Goal: Task Accomplishment & Management: Manage account settings

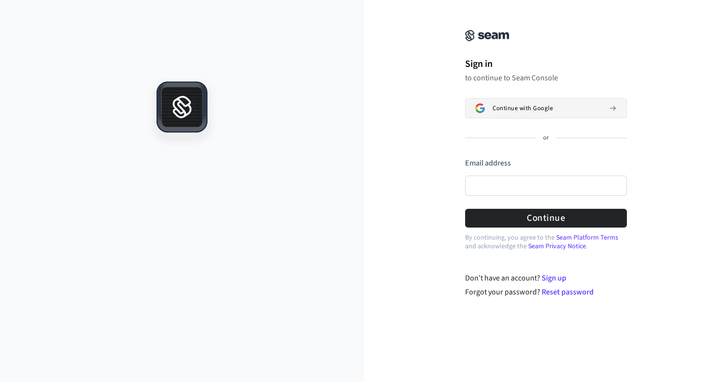
click at [517, 109] on span "Continue with Google" at bounding box center [523, 108] width 60 height 8
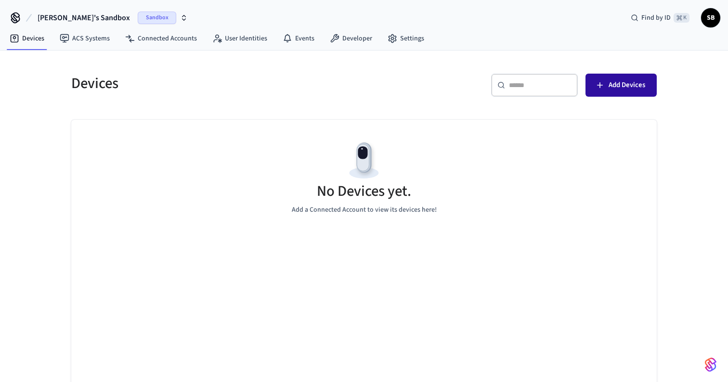
click at [623, 80] on span "Add Devices" at bounding box center [627, 85] width 37 height 13
click at [612, 88] on span "Add Devices" at bounding box center [627, 85] width 37 height 13
click at [616, 87] on span "Add Devices" at bounding box center [627, 85] width 37 height 13
click at [634, 91] on span "Add Devices" at bounding box center [627, 85] width 37 height 13
click at [77, 17] on span "[PERSON_NAME]'s Sandbox" at bounding box center [84, 18] width 92 height 12
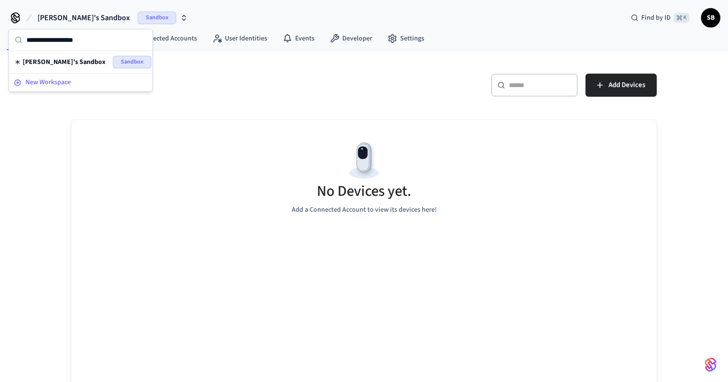
click at [59, 75] on button "New Workspace" at bounding box center [81, 83] width 142 height 16
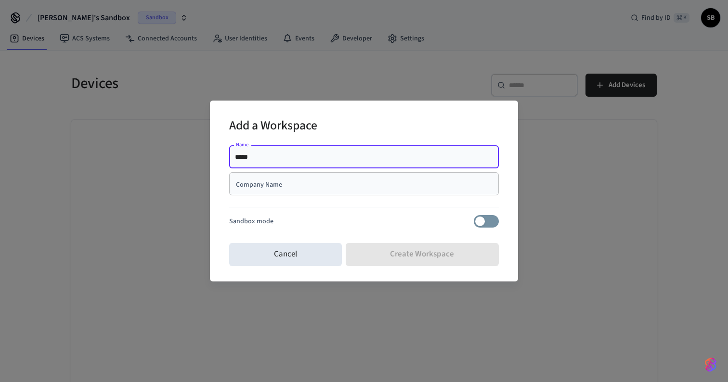
type input "*****"
click at [315, 191] on div "Company Name" at bounding box center [364, 183] width 270 height 23
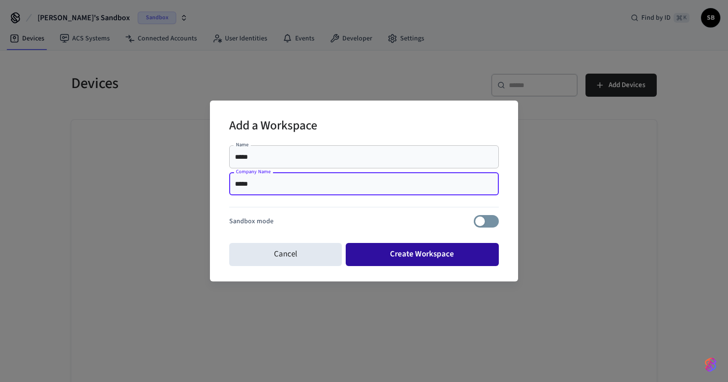
type input "*****"
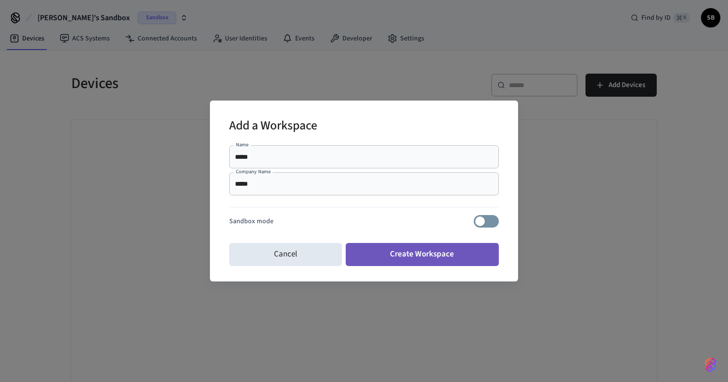
click at [416, 251] on button "Create Workspace" at bounding box center [423, 254] width 154 height 23
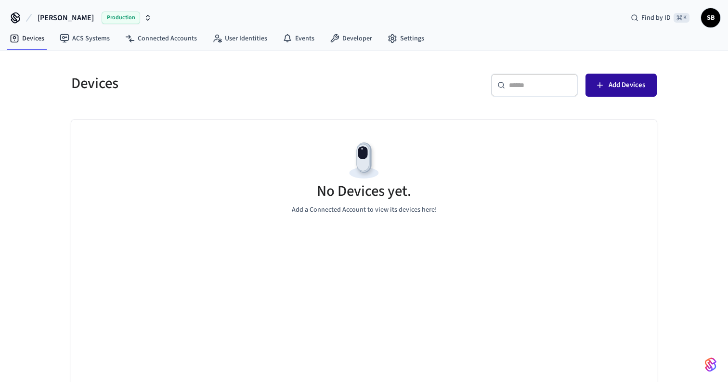
click at [610, 80] on span "Add Devices" at bounding box center [627, 85] width 37 height 13
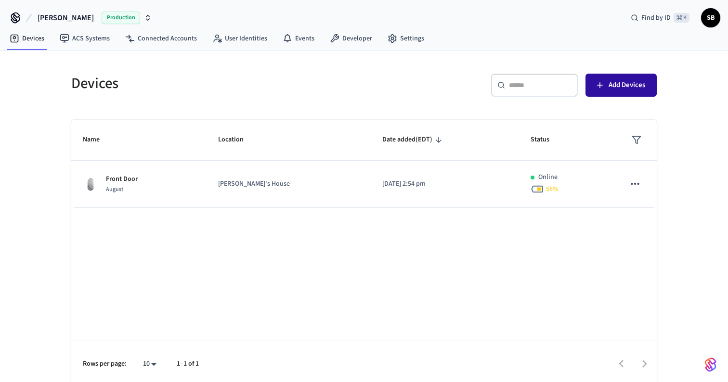
click at [624, 80] on span "Add Devices" at bounding box center [627, 85] width 37 height 13
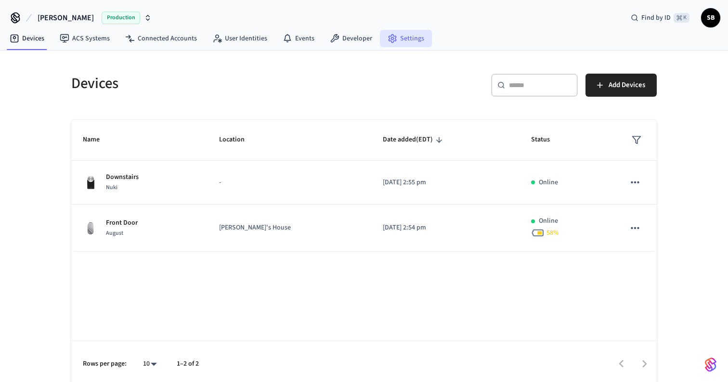
click at [403, 39] on link "Settings" at bounding box center [406, 38] width 52 height 17
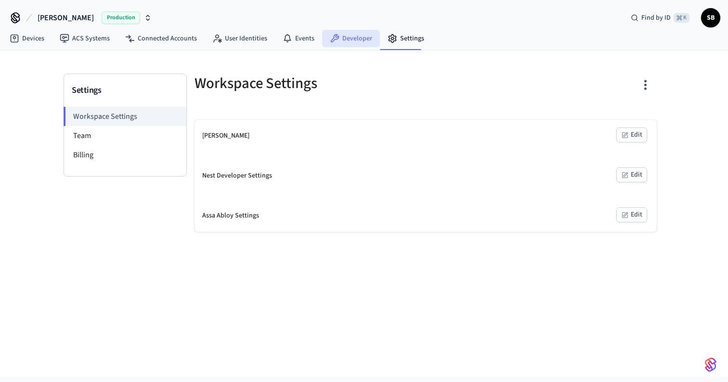
click at [330, 39] on icon at bounding box center [335, 39] width 10 height 10
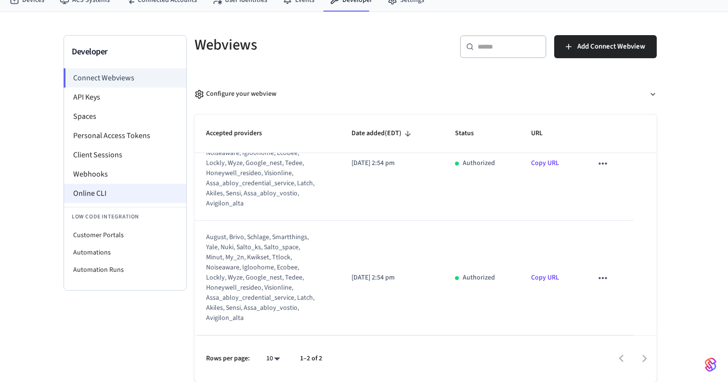
scroll to position [39, 0]
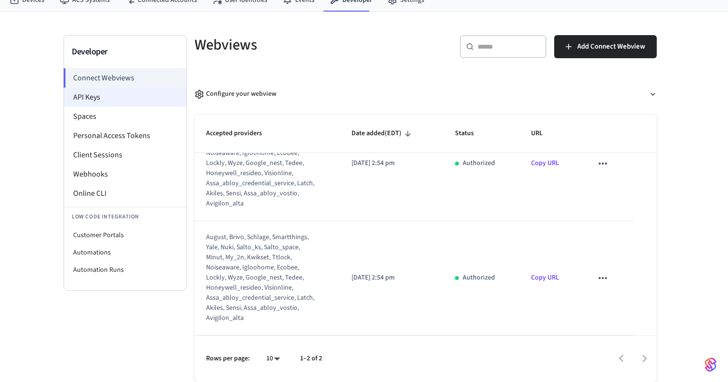
click at [108, 98] on li "API Keys" at bounding box center [125, 97] width 122 height 19
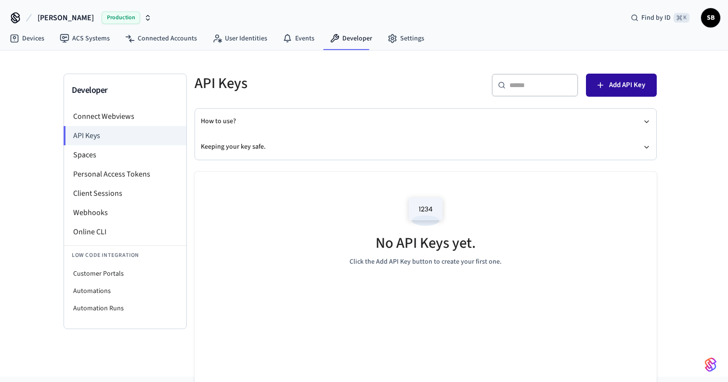
click at [623, 87] on span "Add API Key" at bounding box center [627, 85] width 36 height 13
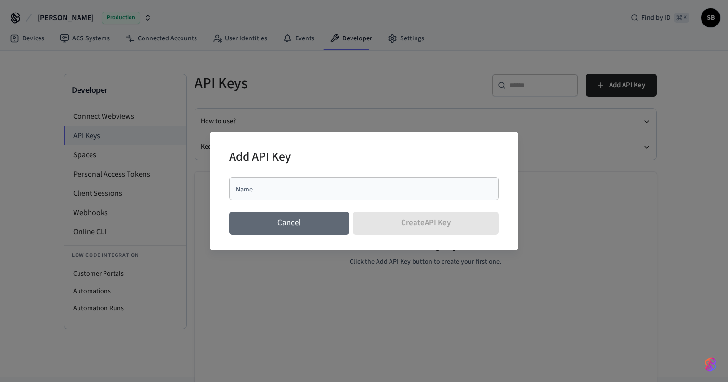
click at [297, 223] on button "Cancel" at bounding box center [289, 223] width 120 height 23
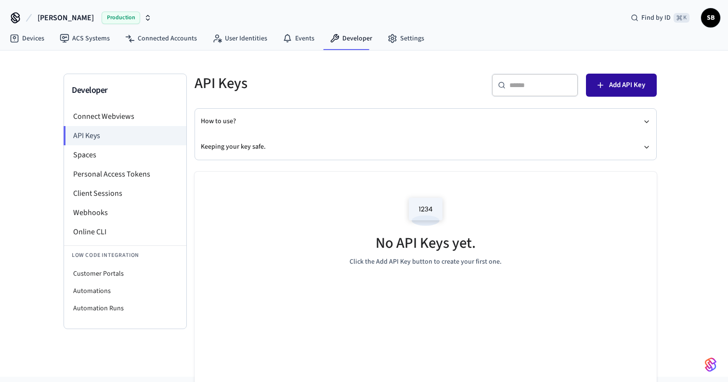
click at [621, 77] on button "Add API Key" at bounding box center [621, 85] width 71 height 23
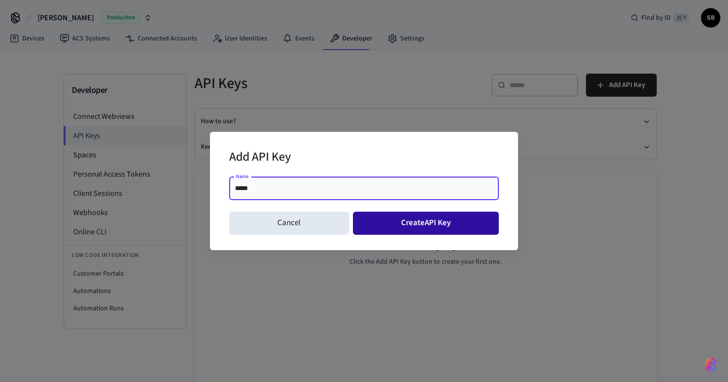
type input "*****"
click at [450, 231] on button "Create API Key" at bounding box center [426, 223] width 146 height 23
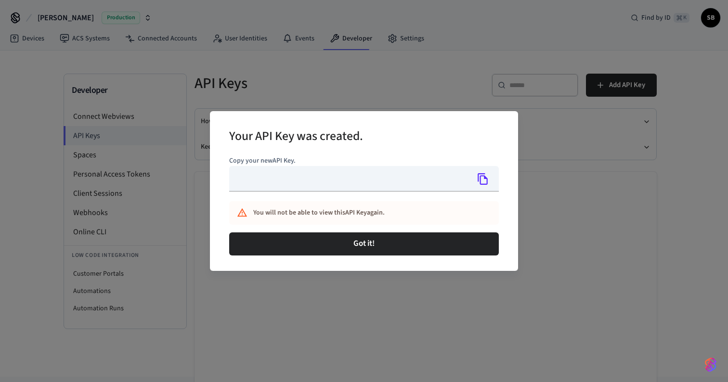
type input "**********"
click at [485, 181] on icon "Copy" at bounding box center [483, 179] width 13 height 13
click at [485, 180] on icon "Copy" at bounding box center [483, 179] width 13 height 13
